Goal: Task Accomplishment & Management: Use online tool/utility

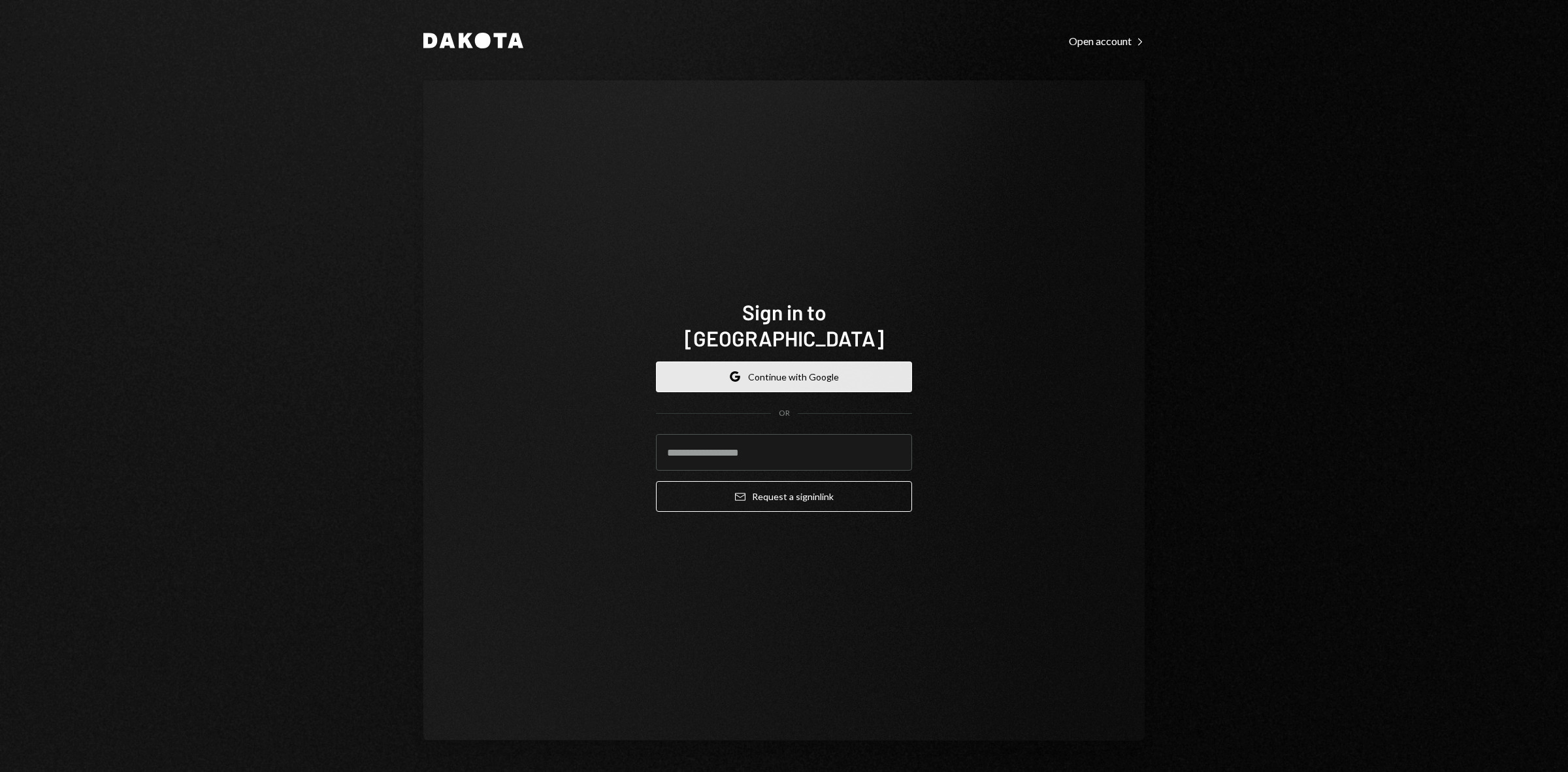
click at [782, 363] on button "Google Continue with Google" at bounding box center [784, 377] width 256 height 31
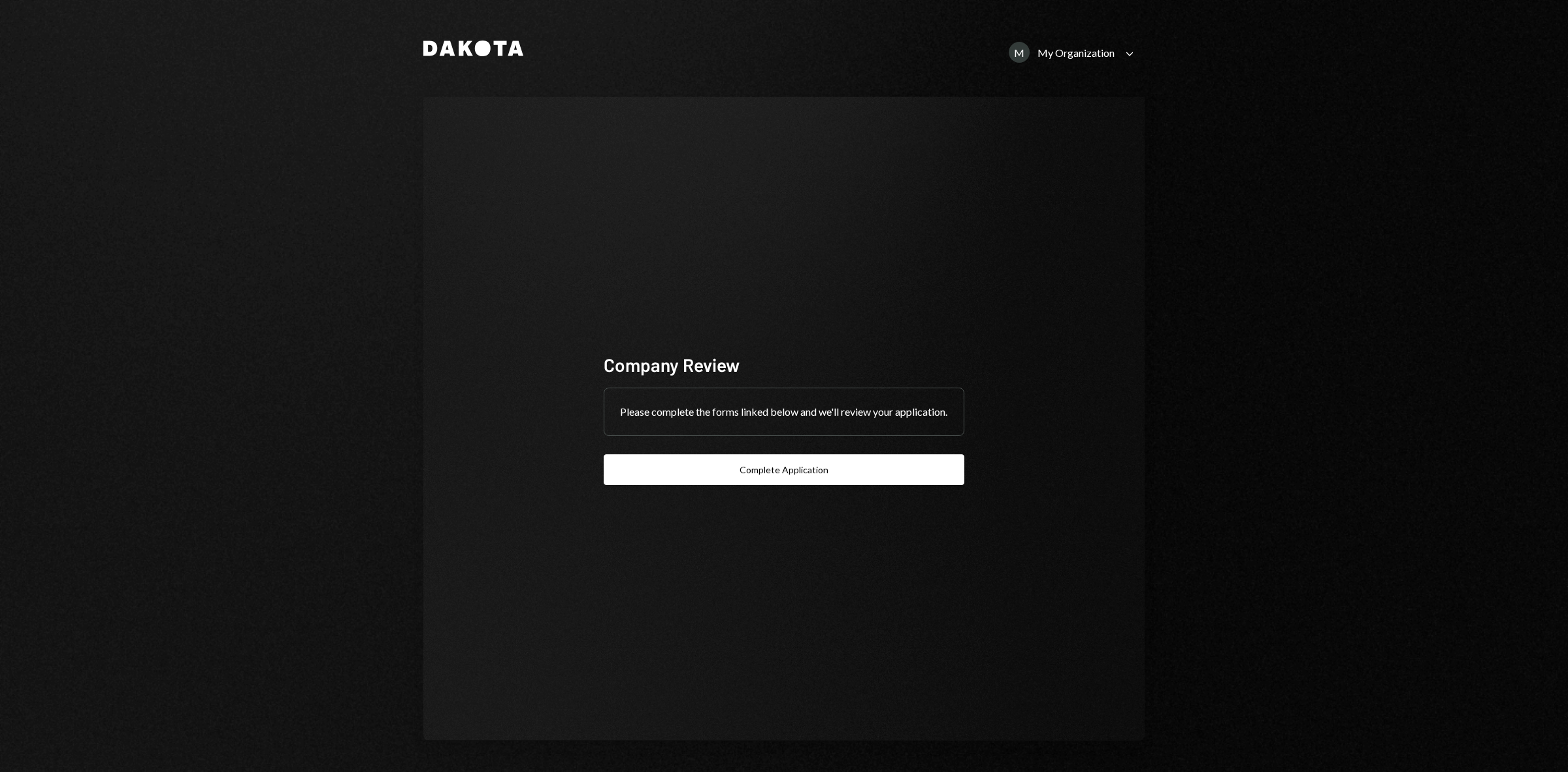
click at [1124, 46] on icon "Caret Down" at bounding box center [1130, 53] width 15 height 15
click at [1045, 162] on div "Polkadot Community Foundatio..." at bounding box center [1064, 162] width 132 height 22
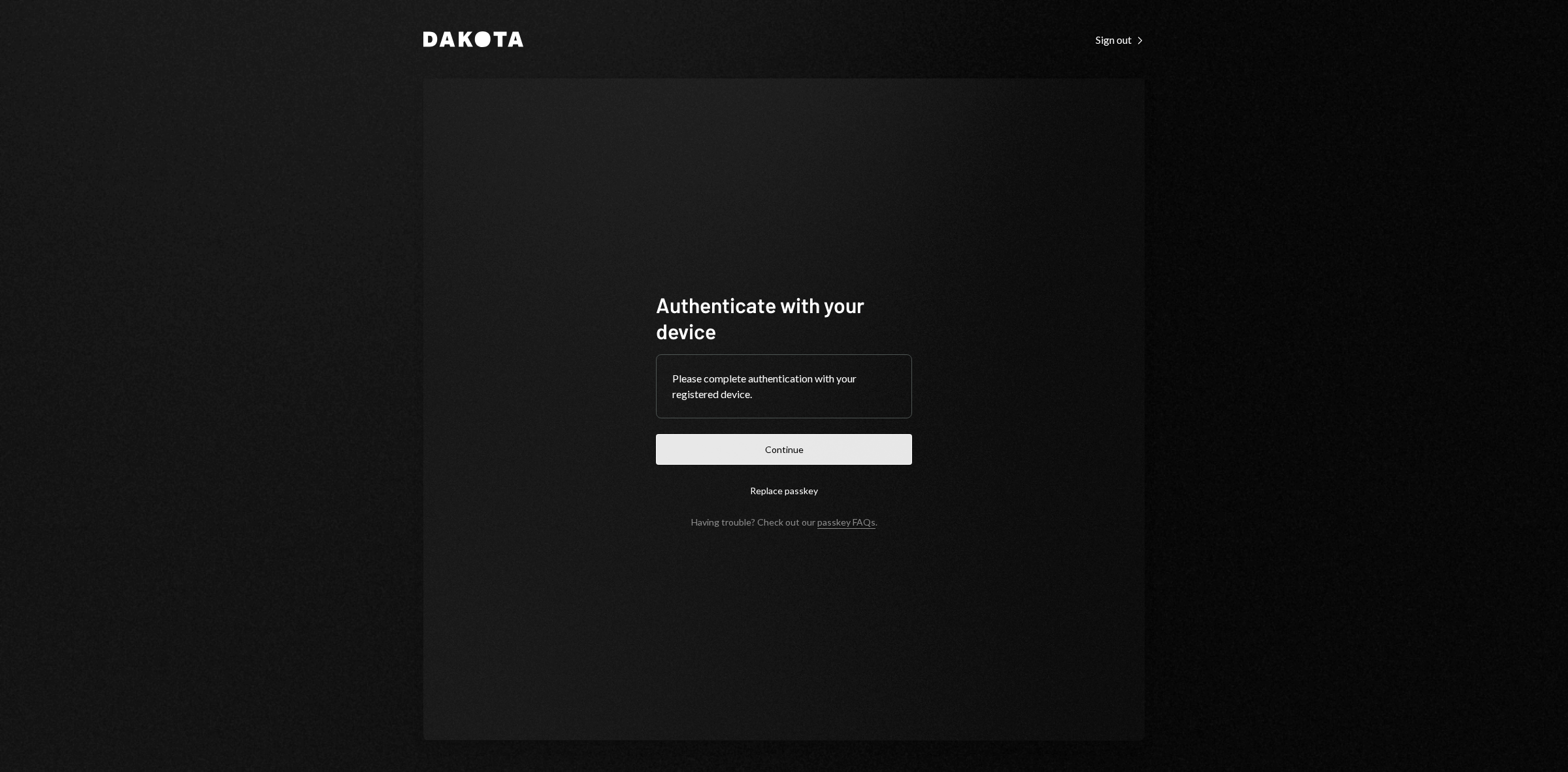
click at [771, 439] on button "Continue" at bounding box center [784, 449] width 256 height 31
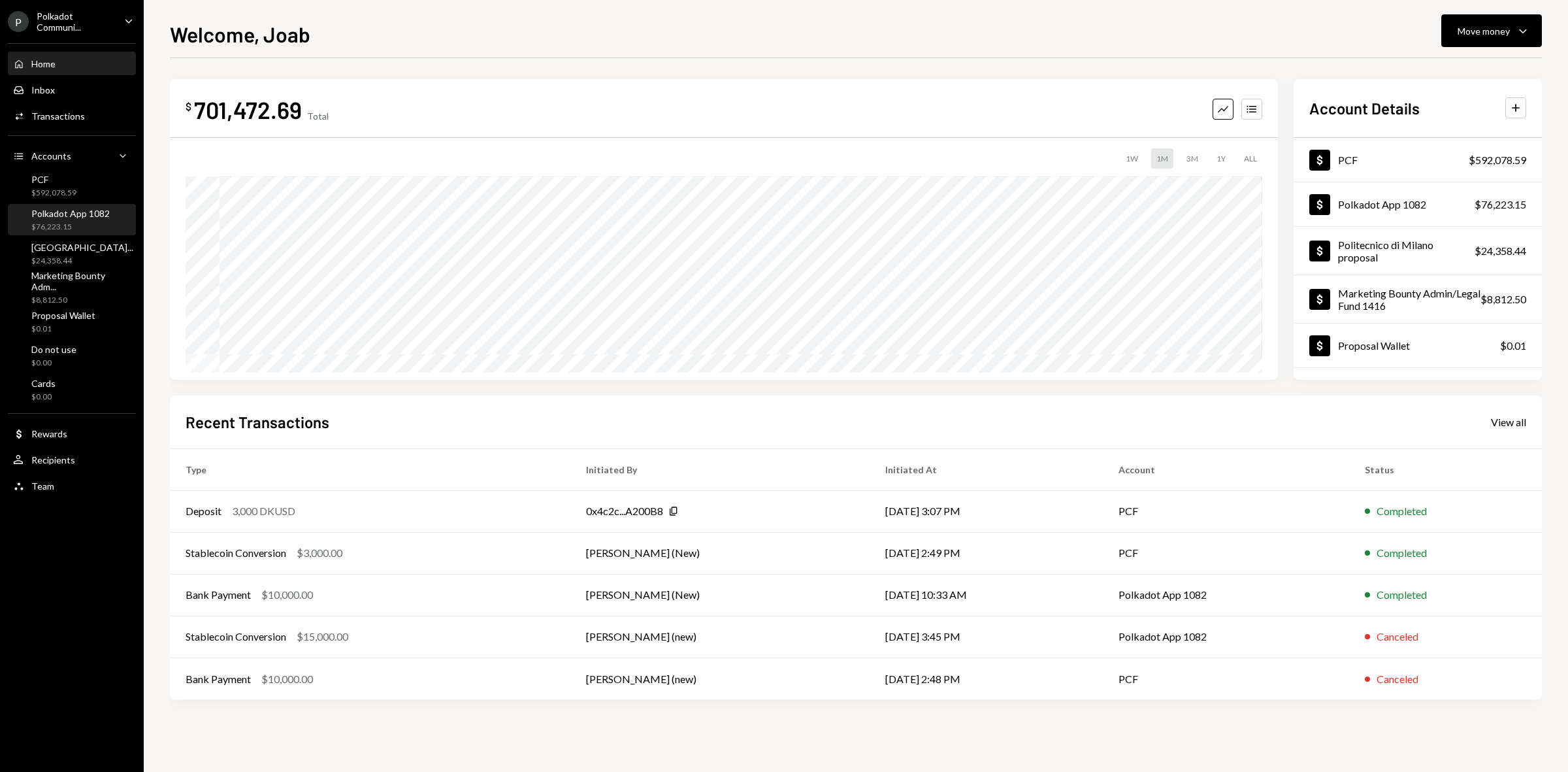
click at [93, 209] on div "Polkadot App 1082" at bounding box center [70, 213] width 78 height 11
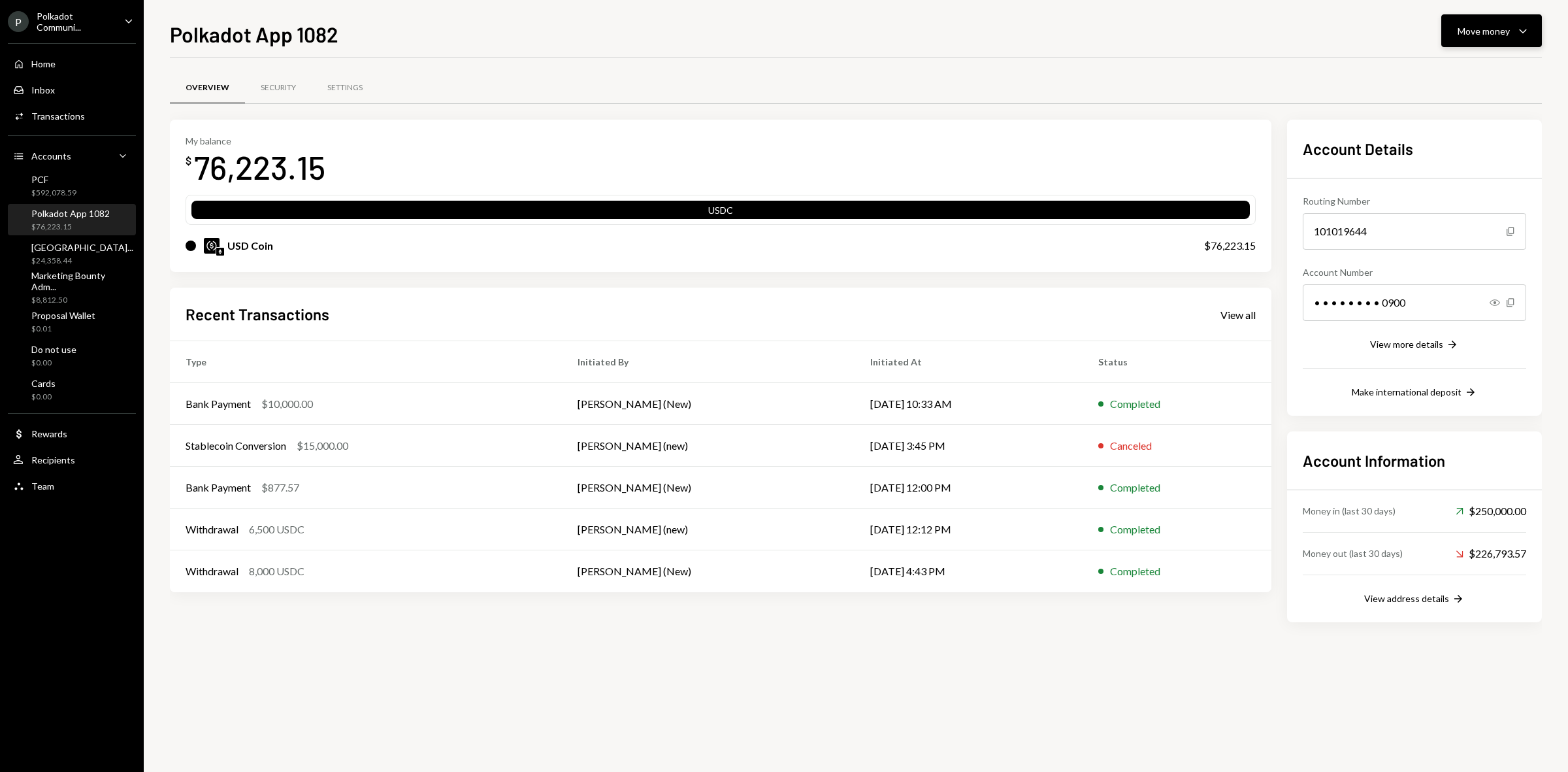
click at [1472, 24] on div "Move money" at bounding box center [1484, 31] width 53 height 14
click at [1468, 128] on div "Deposit" at bounding box center [1482, 129] width 95 height 14
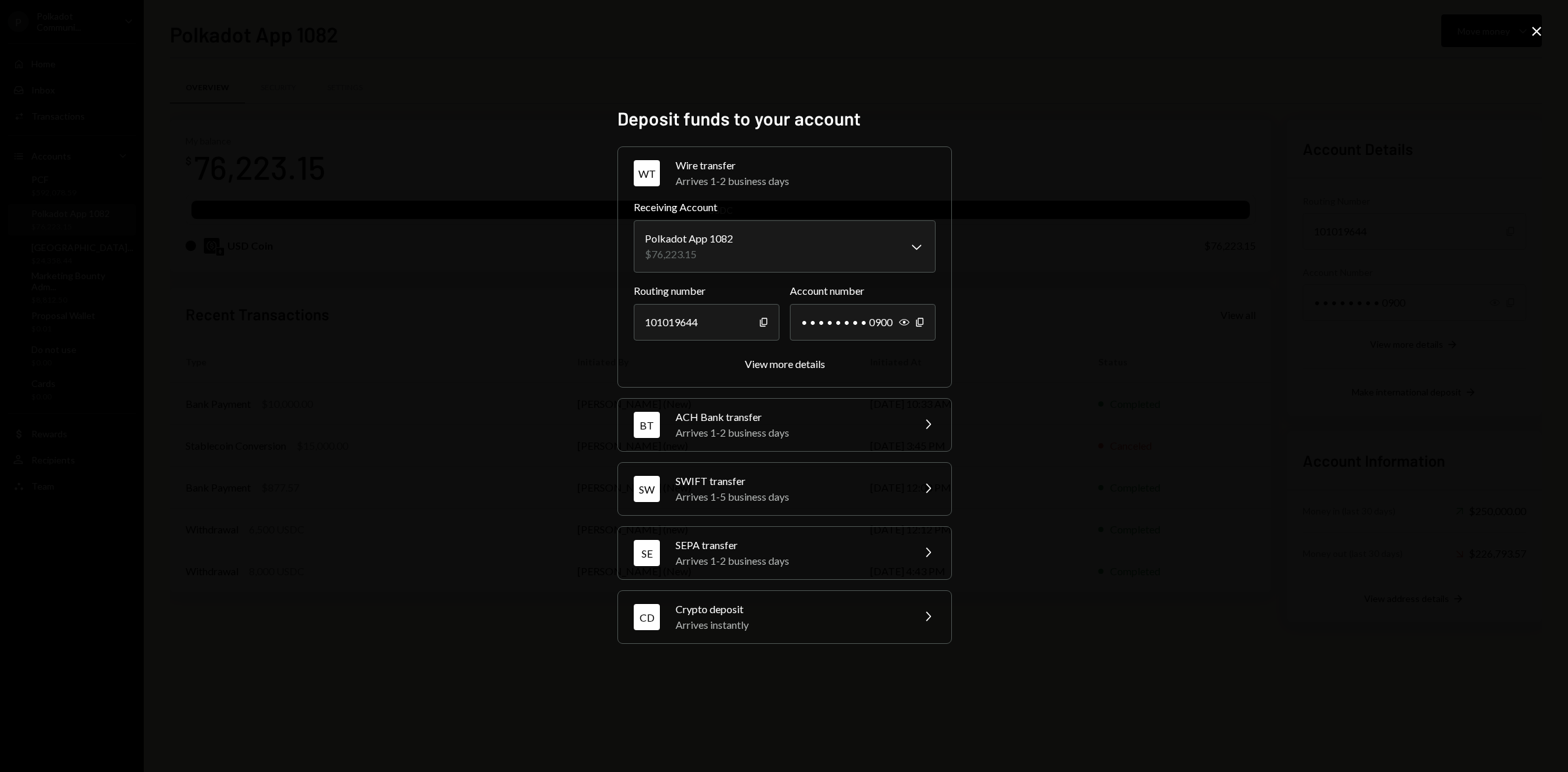
click at [723, 622] on div "Arrives instantly" at bounding box center [790, 624] width 229 height 15
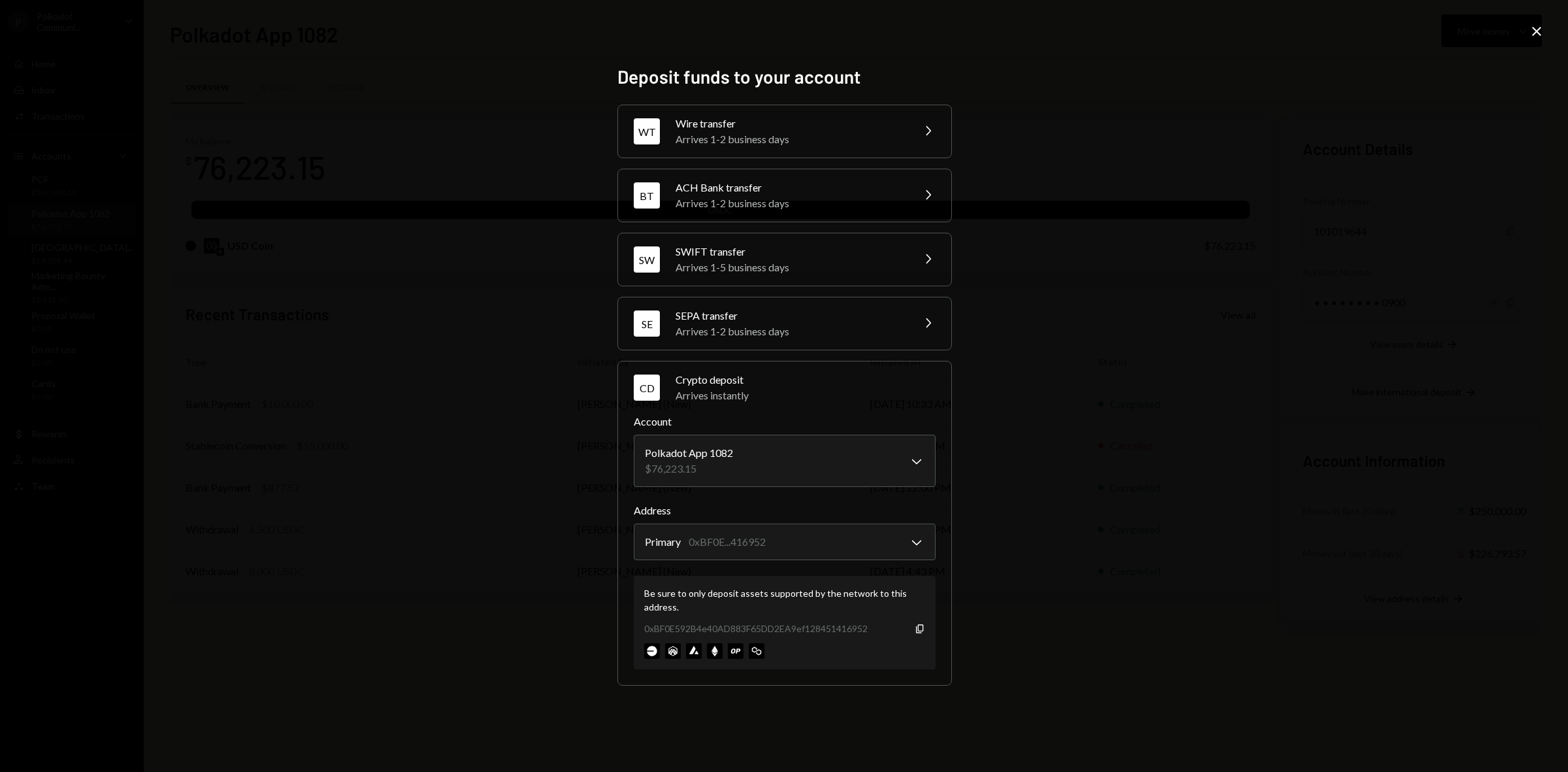
click at [1542, 28] on icon "Close" at bounding box center [1536, 31] width 15 height 15
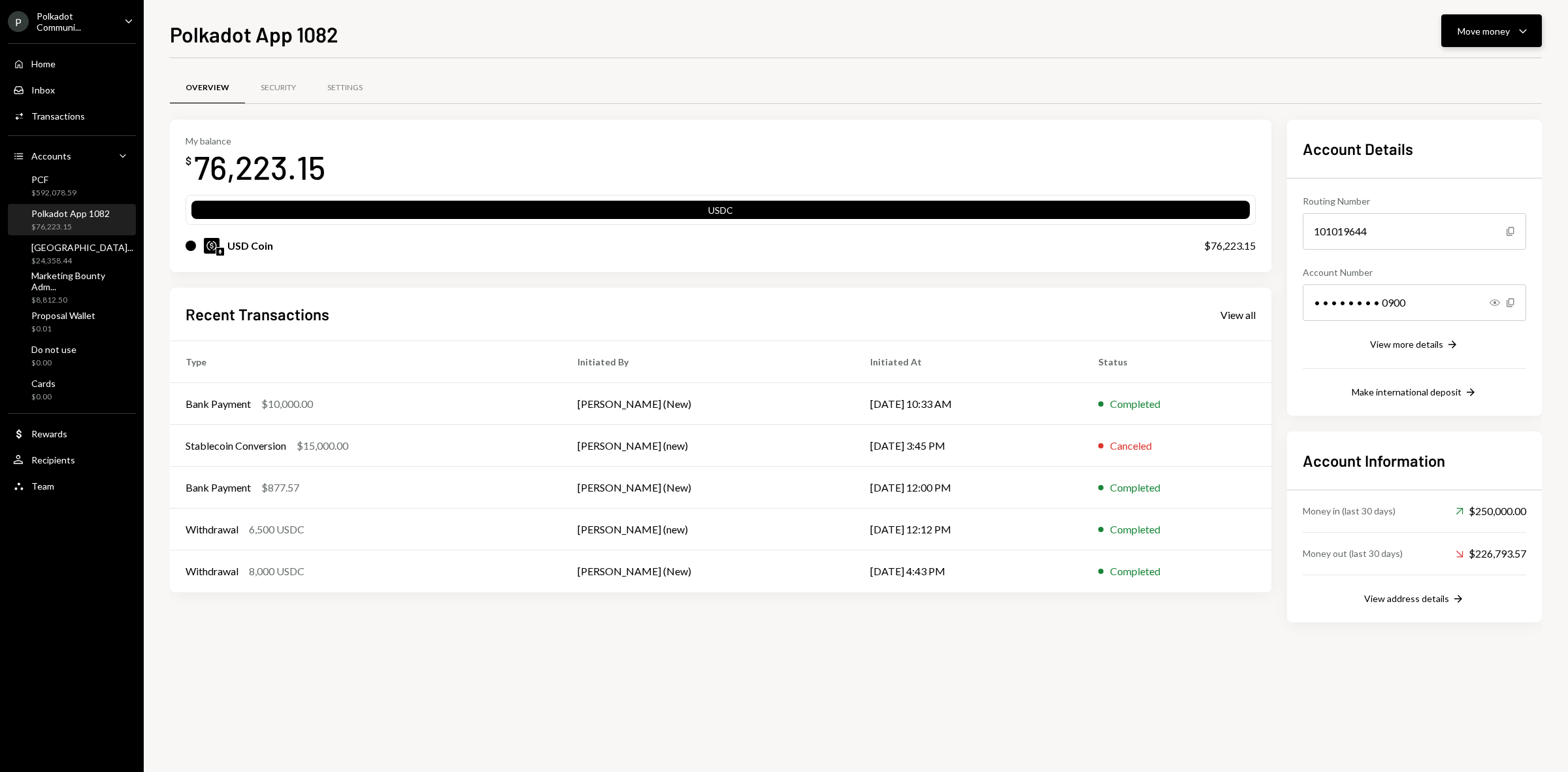
click at [1477, 26] on div "Move money" at bounding box center [1484, 31] width 53 height 14
click at [1475, 128] on div "Deposit" at bounding box center [1482, 129] width 95 height 14
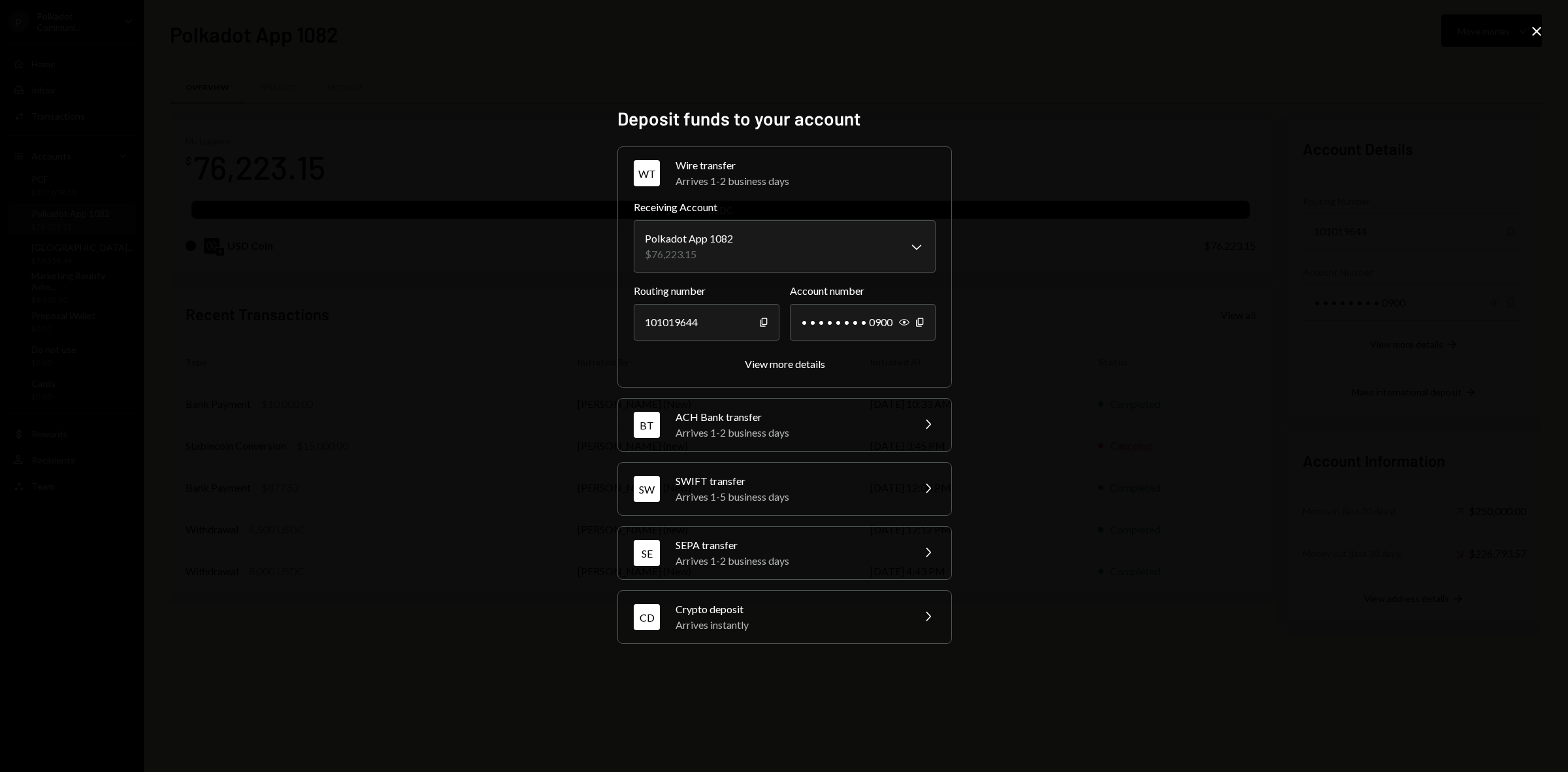
click at [787, 622] on div "Arrives instantly" at bounding box center [790, 624] width 229 height 15
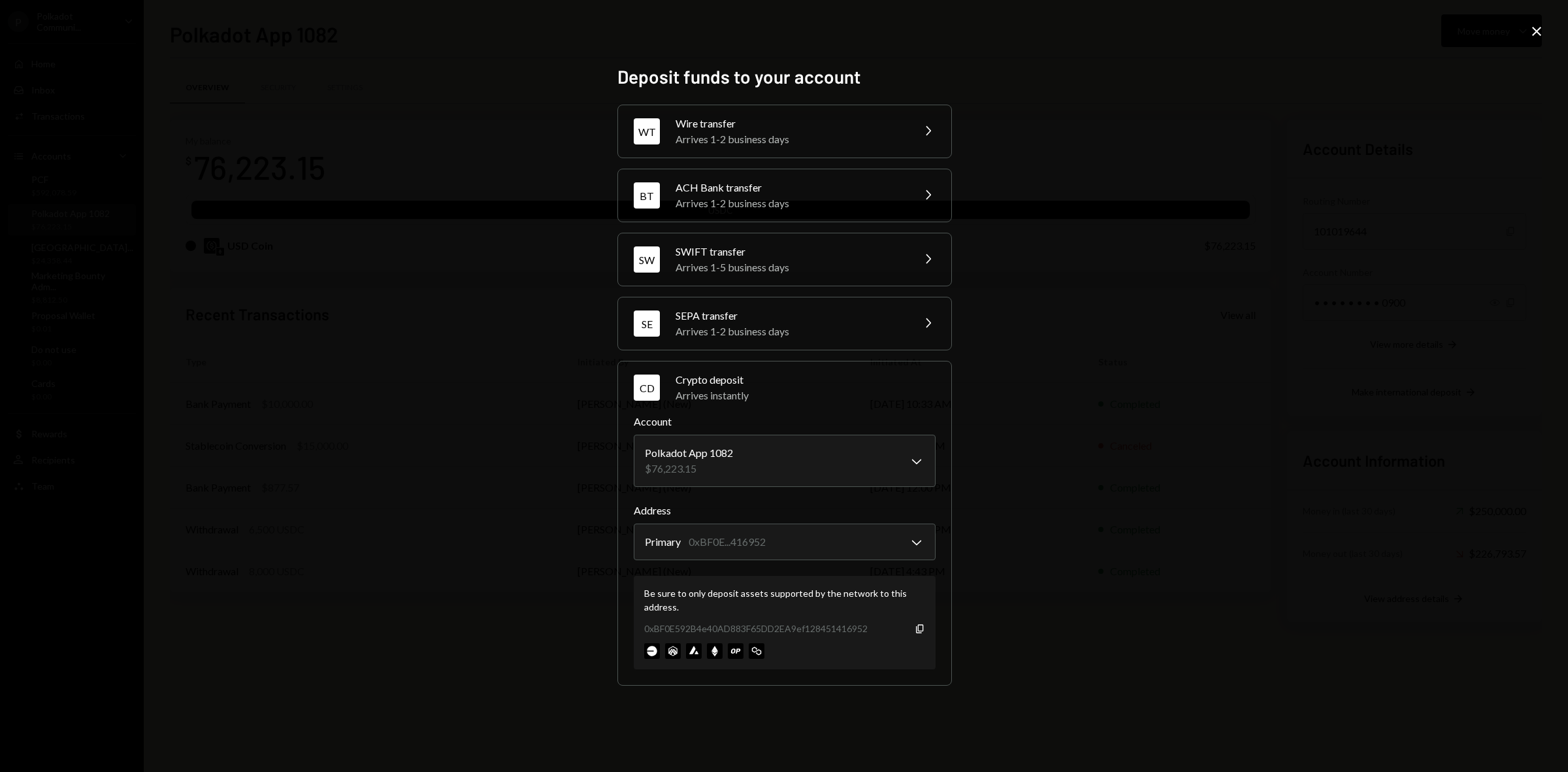
click at [790, 244] on div "SWIFT transfer" at bounding box center [790, 251] width 229 height 15
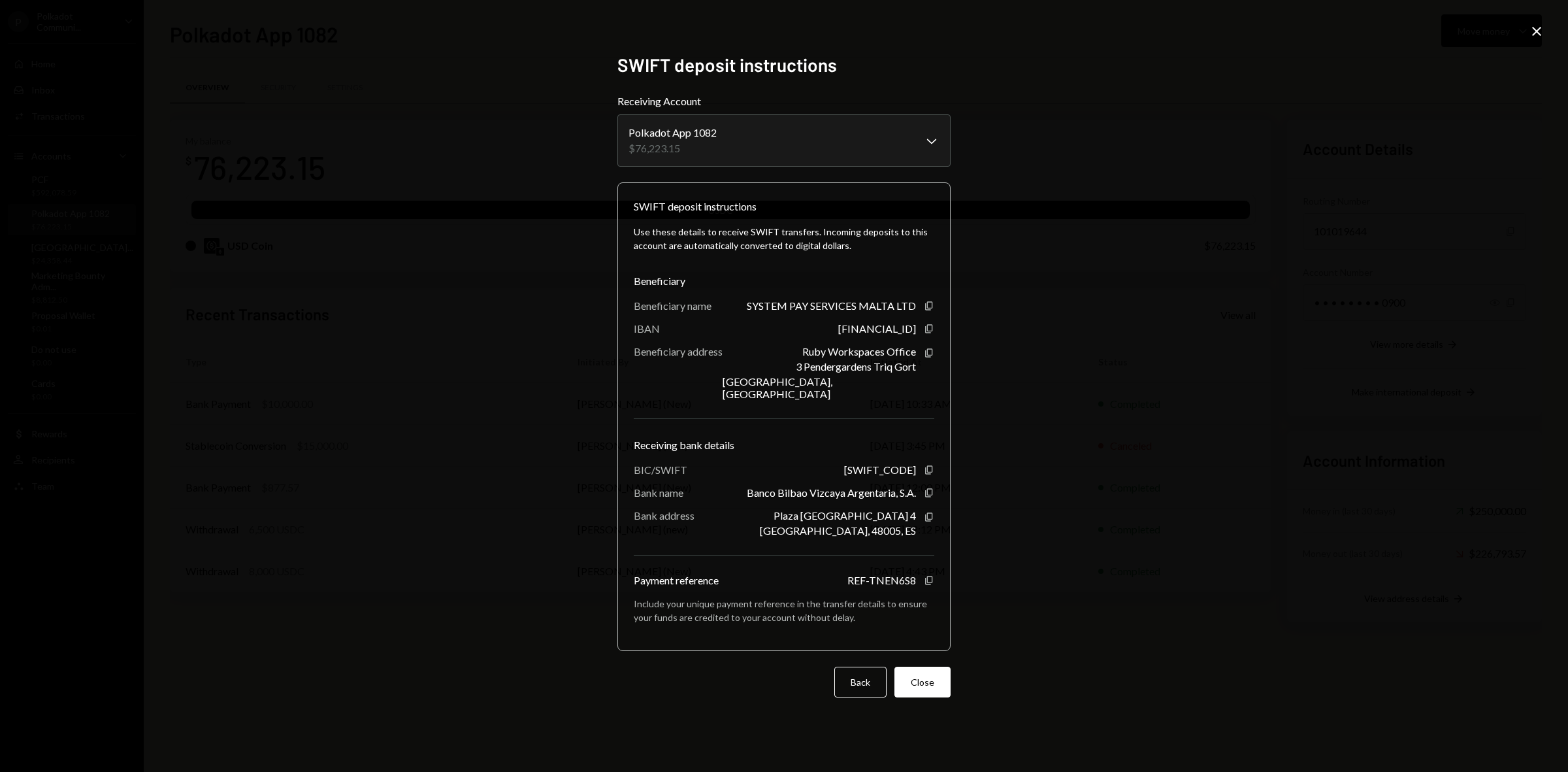
click at [1545, 23] on div "**********" at bounding box center [784, 386] width 1568 height 772
click at [1537, 24] on icon "Close" at bounding box center [1536, 31] width 15 height 15
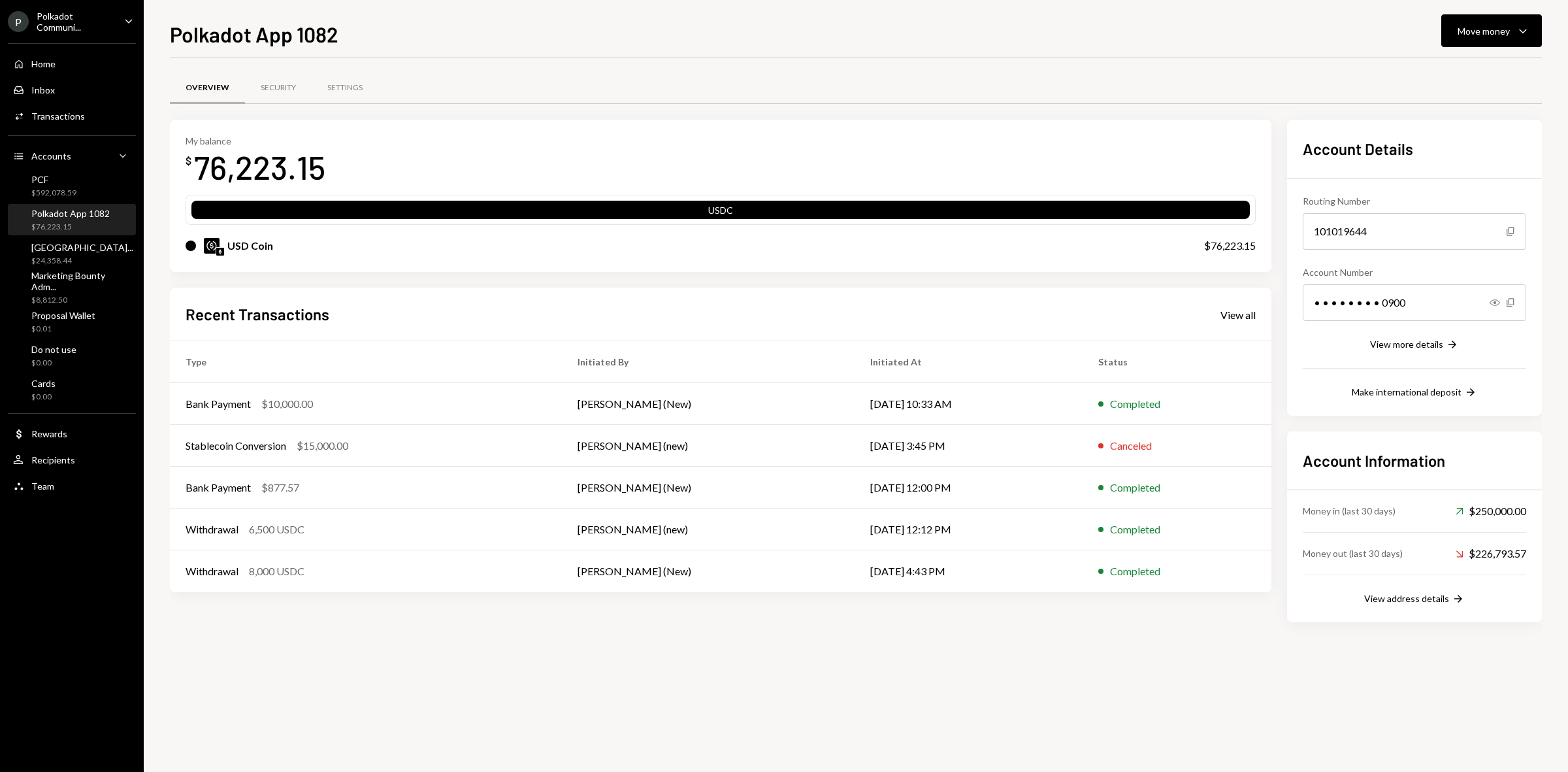
click at [91, 11] on div "Polkadot Communi..." at bounding box center [74, 21] width 77 height 22
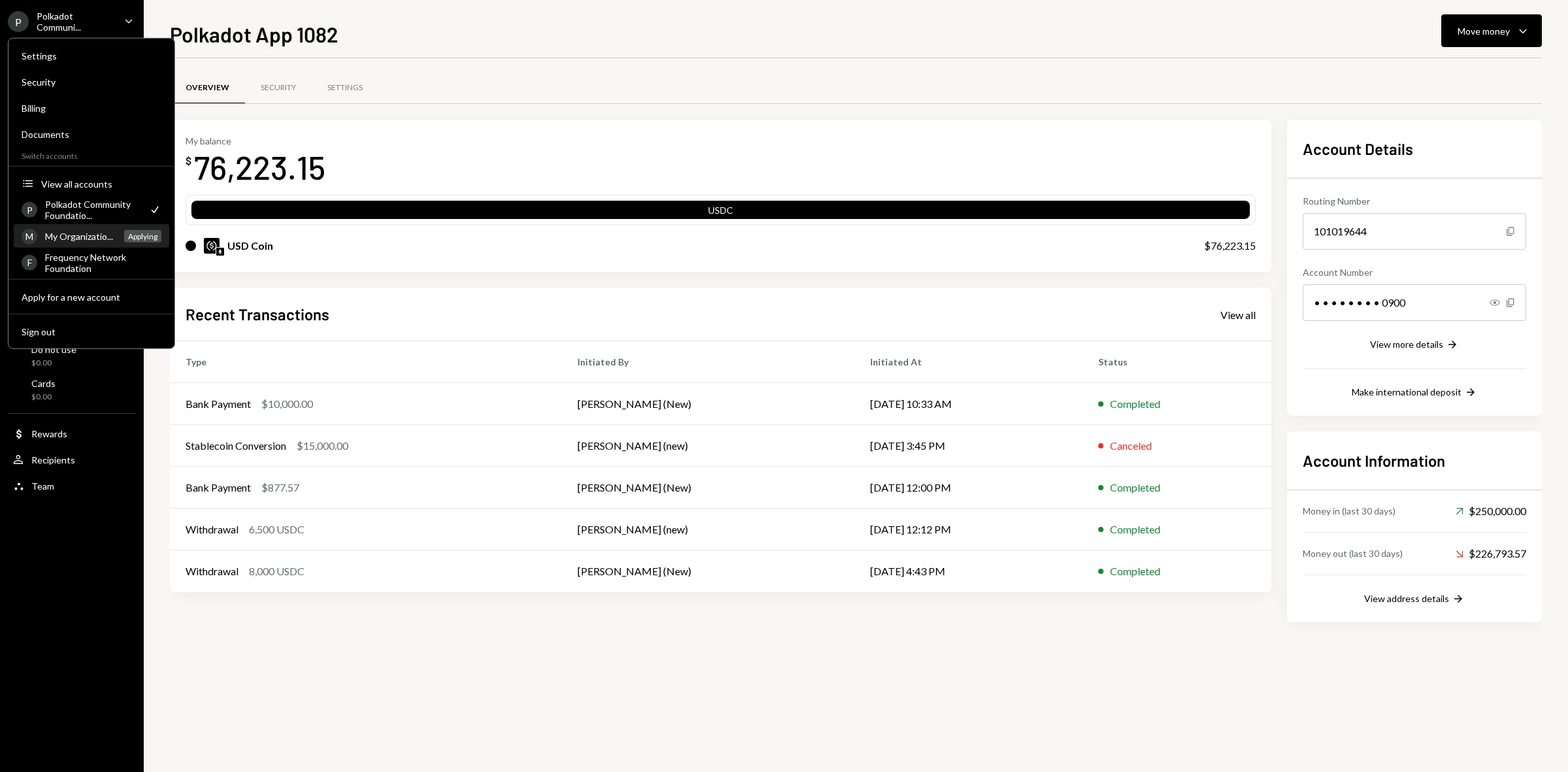
click at [76, 242] on div "M My Organizatio... Applying" at bounding box center [91, 236] width 140 height 22
